Goal: Find contact information

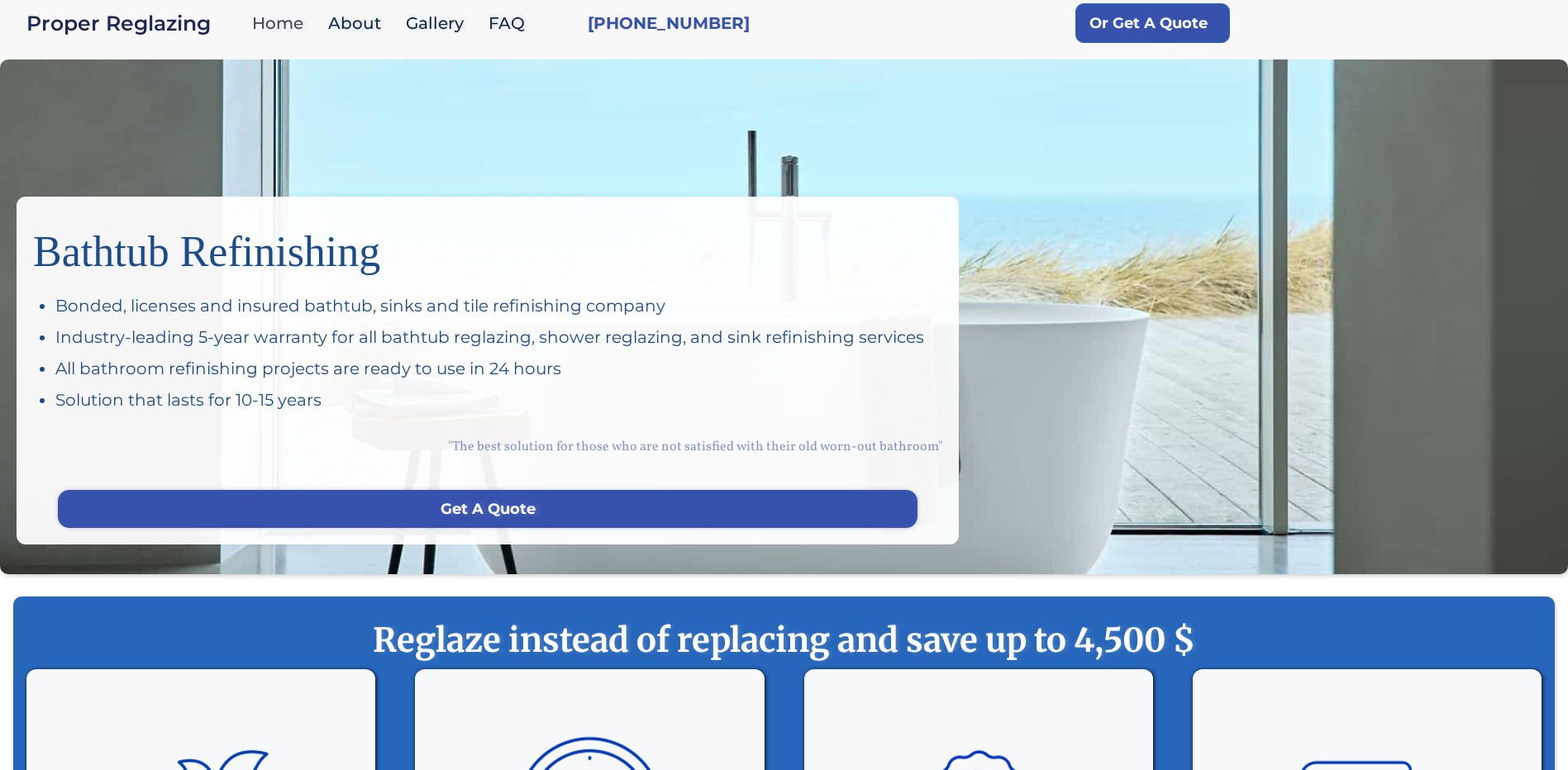
click at [271, 28] on link "Home" at bounding box center [282, 24] width 76 height 36
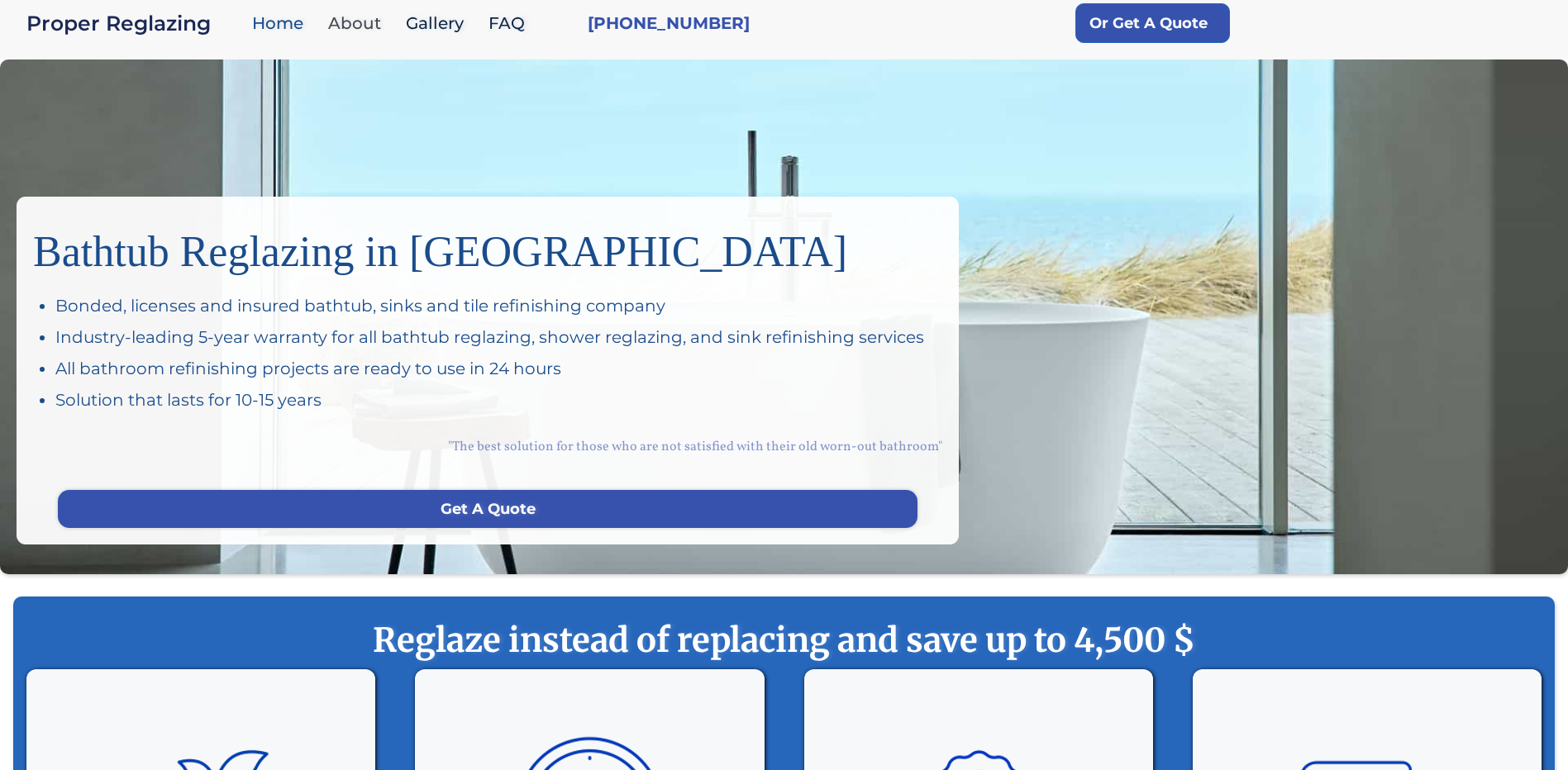
click at [347, 29] on link "About" at bounding box center [358, 24] width 78 height 36
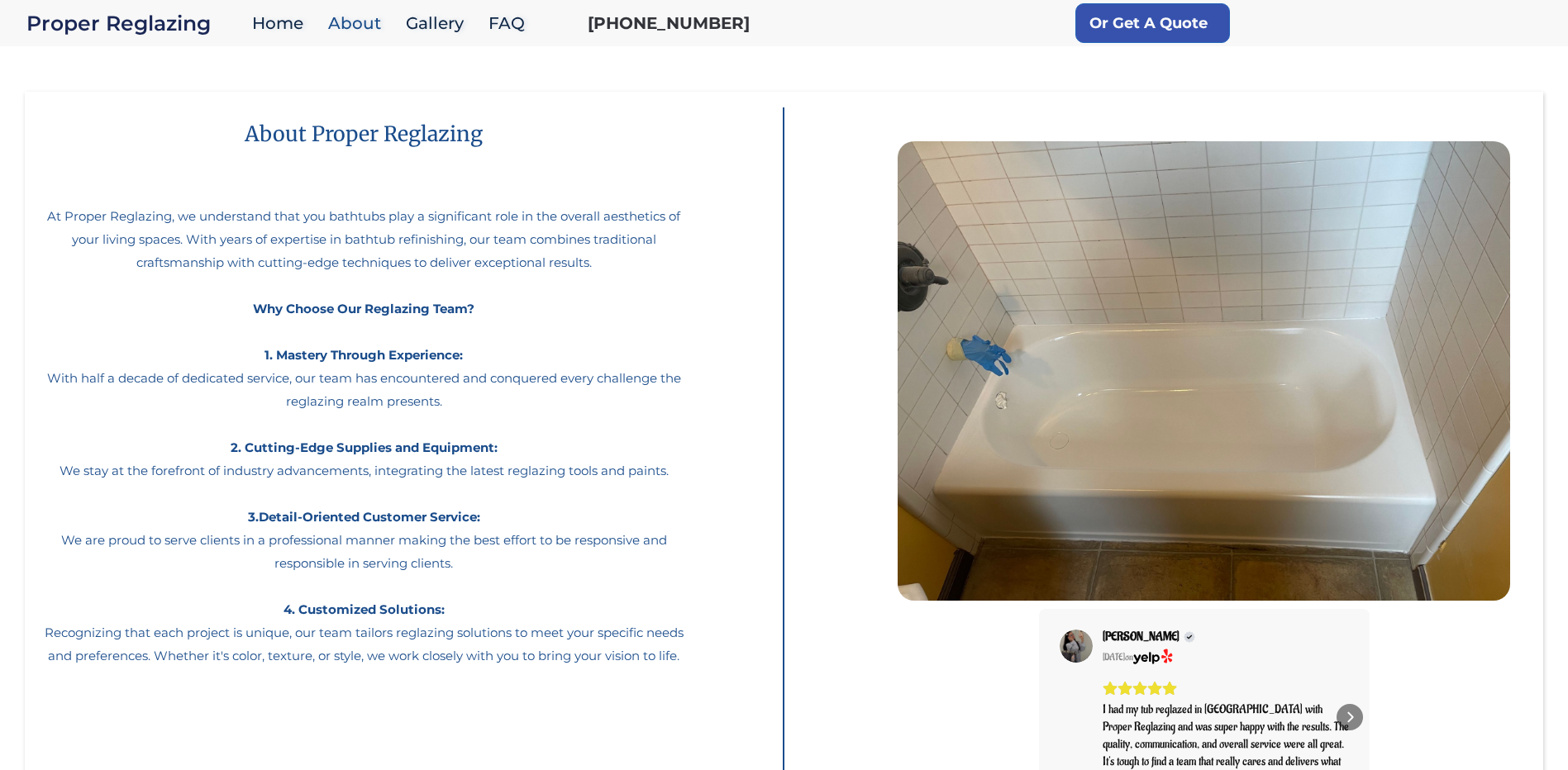
click at [700, 24] on link "[PHONE_NUMBER]" at bounding box center [669, 23] width 162 height 24
